Goal: Task Accomplishment & Management: Use online tool/utility

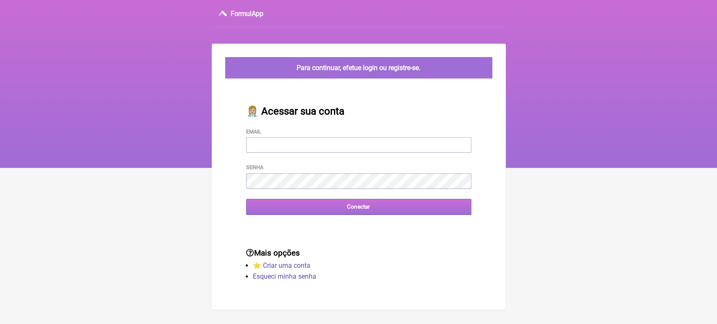
type input "[EMAIL_ADDRESS][DOMAIN_NAME]"
click at [332, 204] on input "Conectar" at bounding box center [358, 207] width 225 height 16
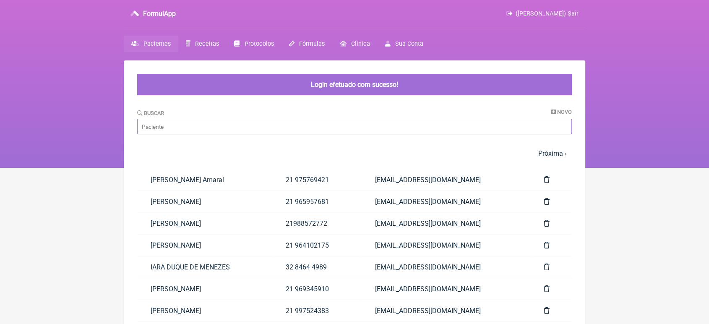
click at [246, 130] on input "Buscar" at bounding box center [354, 127] width 435 height 16
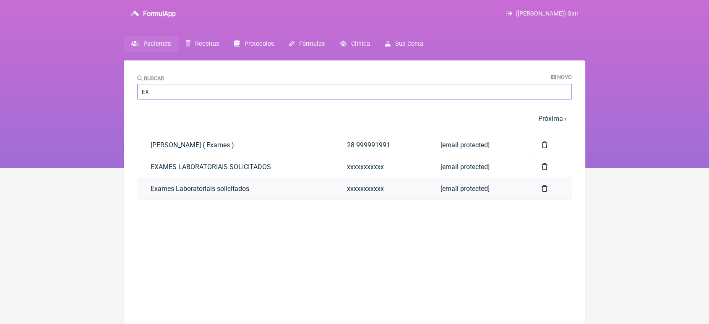
type input "EX"
click at [168, 191] on link "Exames Laboratoriais solicitados" at bounding box center [235, 188] width 196 height 21
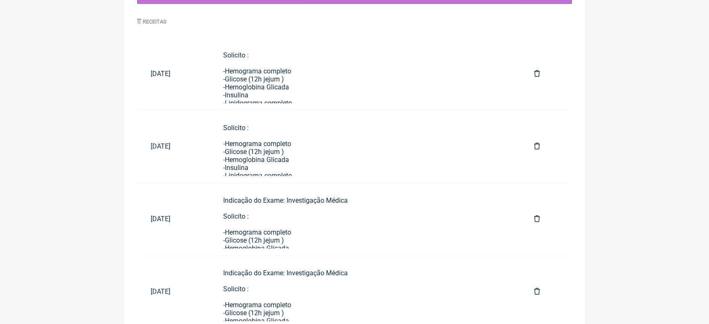
scroll to position [440, 0]
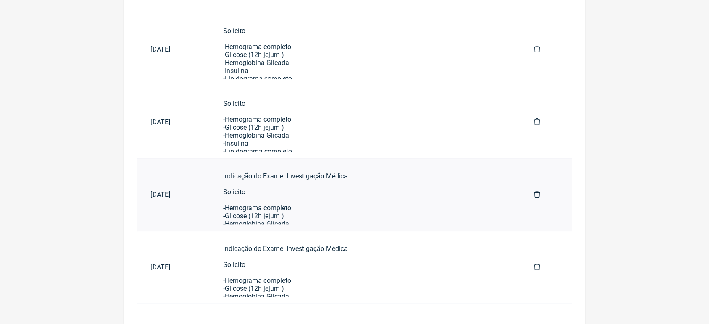
click at [253, 210] on link "Indicação do Exame: Investigação Médica Solicito : -Hemograma completo -Glicose…" at bounding box center [365, 194] width 311 height 59
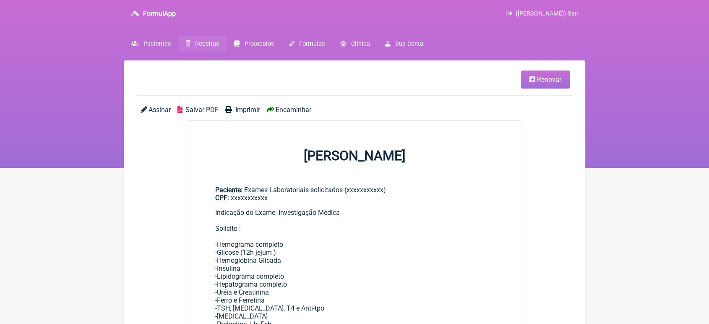
click at [557, 85] on link "Renovar" at bounding box center [545, 80] width 49 height 18
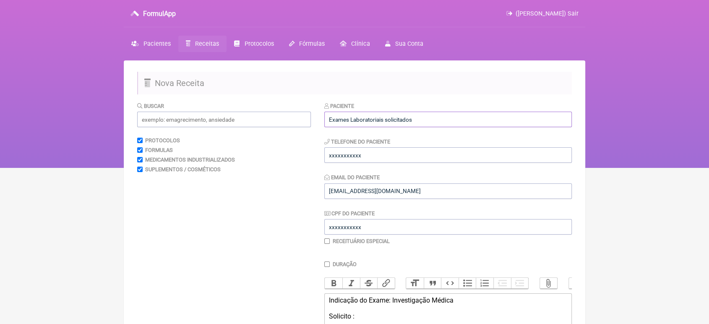
click at [474, 123] on input "Exames Laboratoriais solicitados" at bounding box center [449, 120] width 248 height 16
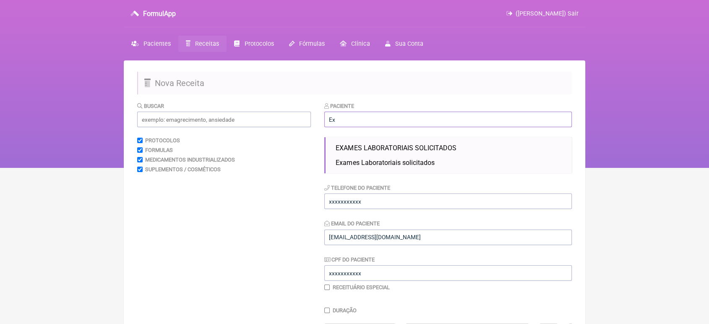
type input "E"
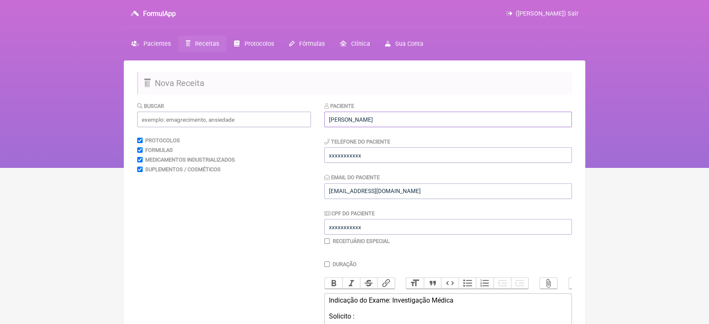
click at [474, 123] on input "[PERSON_NAME]" at bounding box center [449, 120] width 248 height 16
type input "[PERSON_NAME]"
click at [403, 152] on input "xxxxxxxxxxx" at bounding box center [449, 155] width 248 height 16
type input "x"
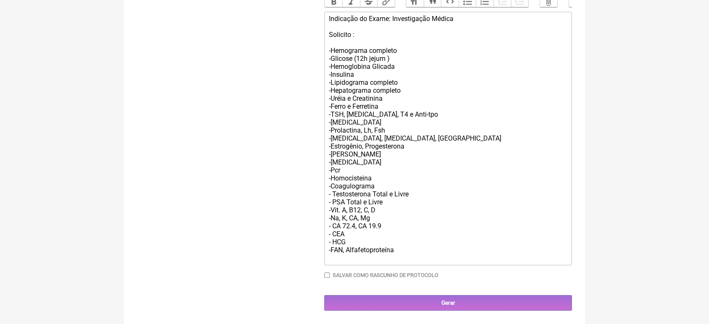
scroll to position [299, 0]
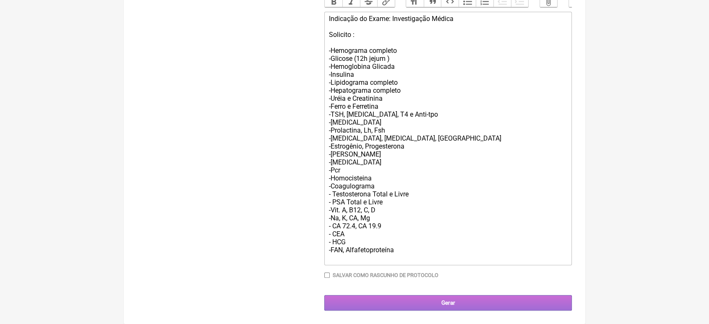
type input "21989548018"
click at [457, 298] on input "Gerar" at bounding box center [449, 303] width 248 height 16
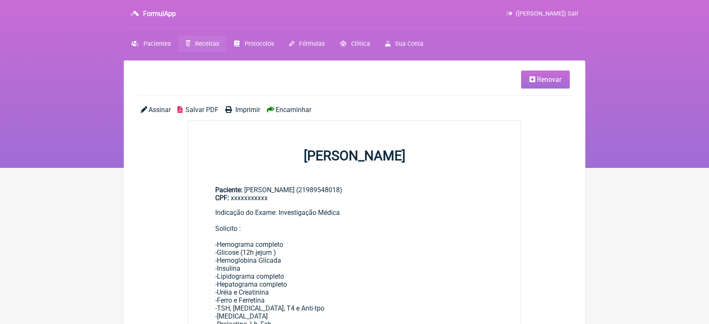
click at [285, 109] on span "Encaminhar" at bounding box center [294, 110] width 36 height 8
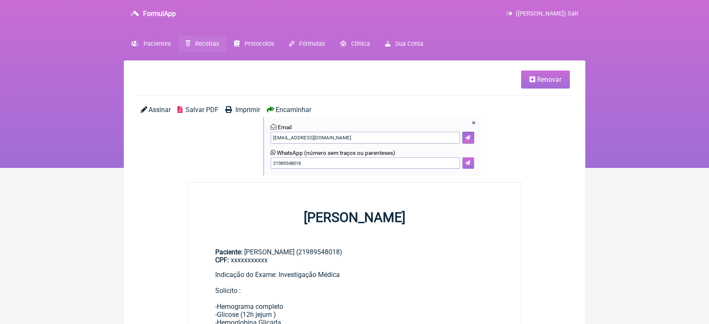
click at [467, 160] on button at bounding box center [469, 163] width 12 height 12
